Goal: Task Accomplishment & Management: Use online tool/utility

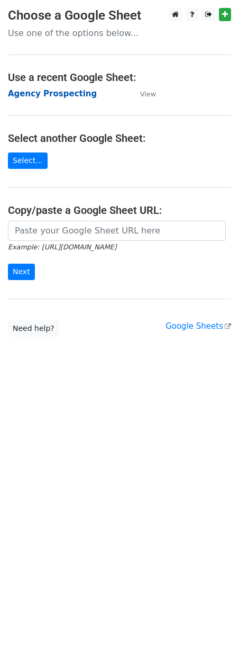
click at [35, 96] on strong "Agency Prospecting" at bounding box center [52, 94] width 89 height 10
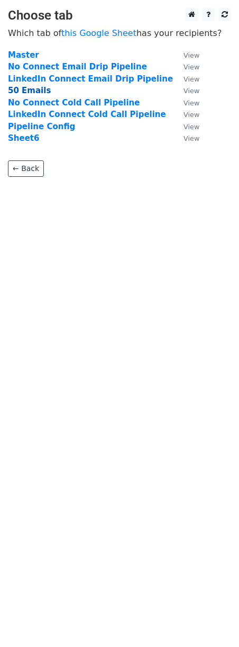
click at [24, 93] on strong "50 Emails" at bounding box center [29, 91] width 43 height 10
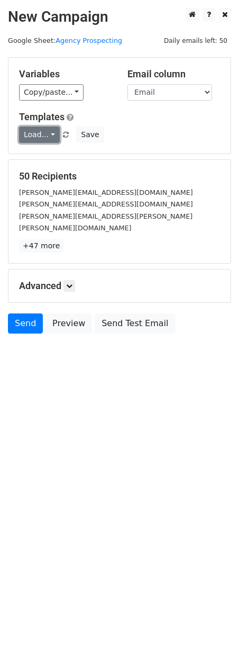
click at [31, 142] on link "Load..." at bounding box center [39, 135] width 41 height 16
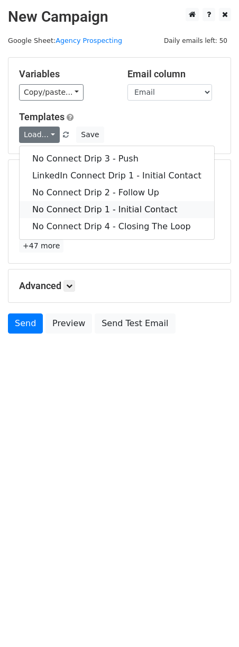
click at [58, 215] on link "No Connect Drip 1 - Initial Contact" at bounding box center [117, 209] width 195 height 17
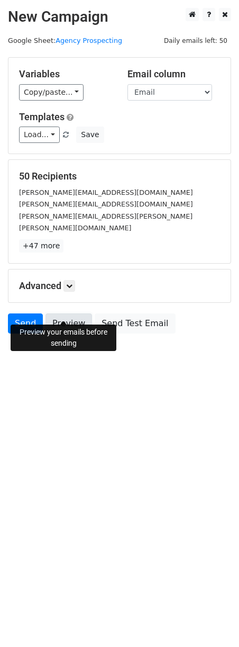
click at [65, 316] on link "Preview" at bounding box center [69, 324] width 47 height 20
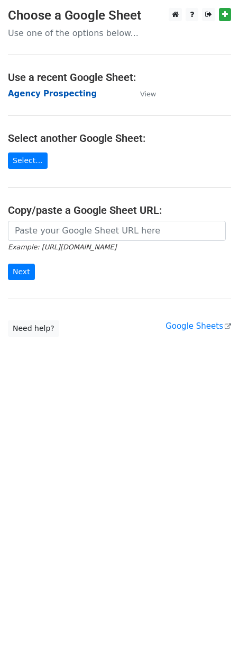
click at [24, 97] on strong "Agency Prospecting" at bounding box center [52, 94] width 89 height 10
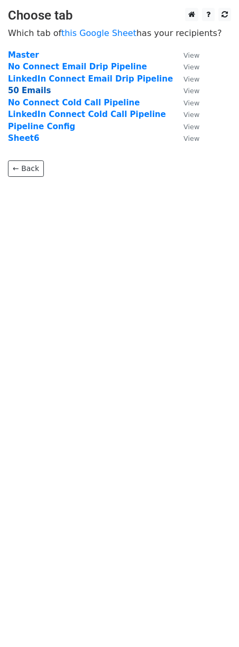
click at [24, 94] on strong "50 Emails" at bounding box center [29, 91] width 43 height 10
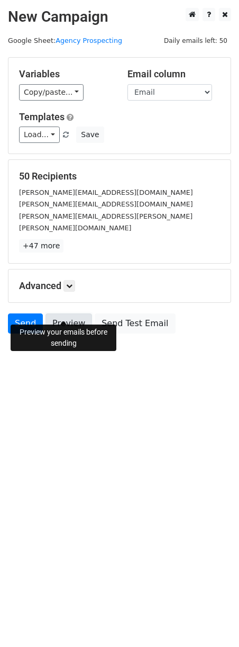
click at [70, 314] on link "Preview" at bounding box center [69, 324] width 47 height 20
click at [37, 139] on link "Load..." at bounding box center [39, 135] width 41 height 16
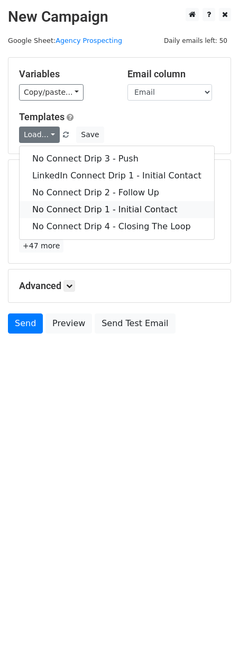
click at [61, 204] on link "No Connect Drip 1 - Initial Contact" at bounding box center [117, 209] width 195 height 17
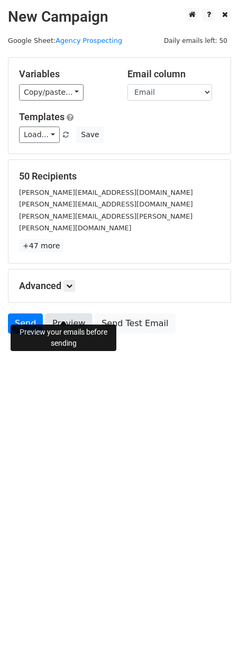
click at [56, 314] on link "Preview" at bounding box center [69, 324] width 47 height 20
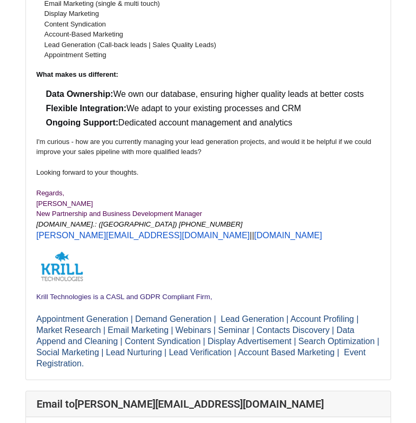
scroll to position [583, 0]
